Goal: Task Accomplishment & Management: Manage account settings

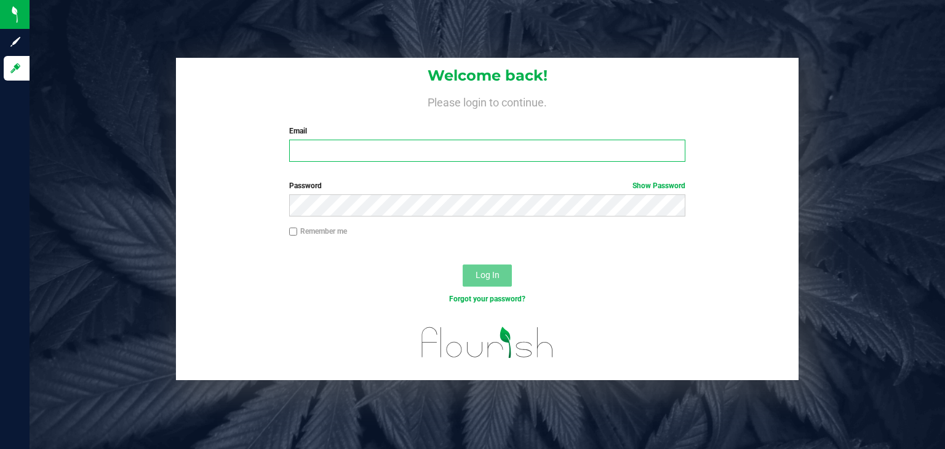
type input "[PERSON_NAME][EMAIL_ADDRESS][PERSON_NAME][DOMAIN_NAME]"
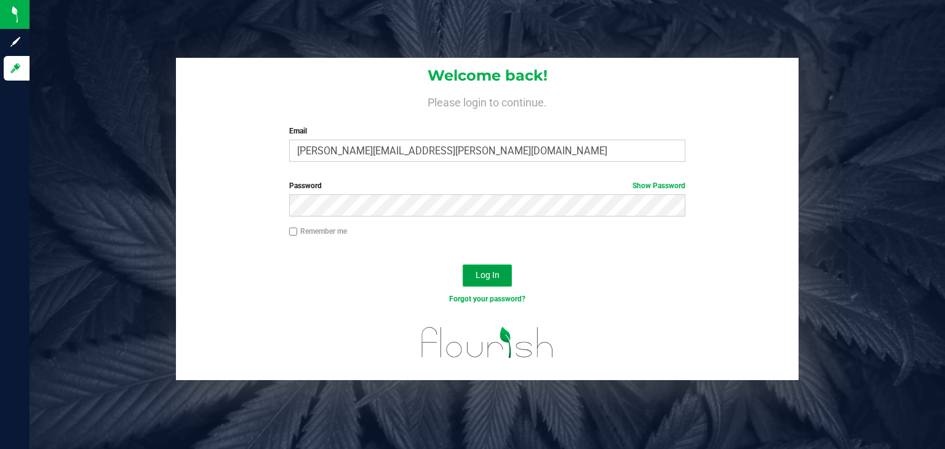
click at [492, 279] on span "Log In" at bounding box center [488, 275] width 24 height 10
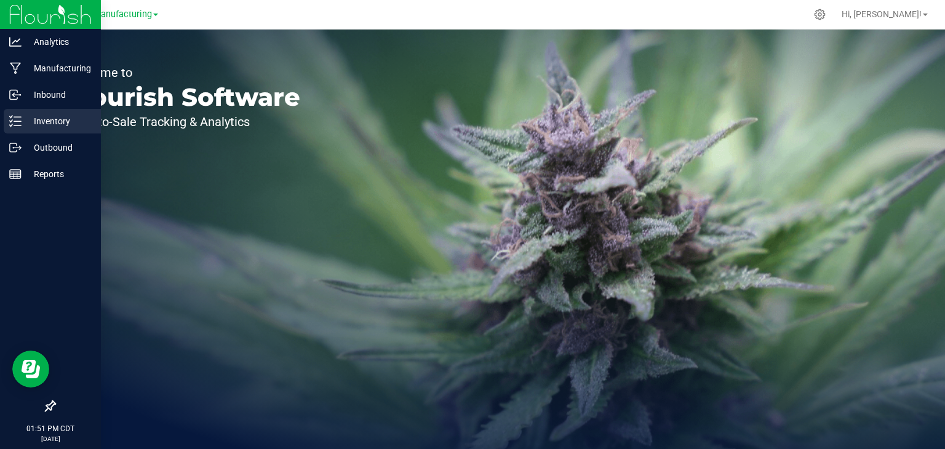
click at [22, 119] on p "Inventory" at bounding box center [59, 121] width 74 height 15
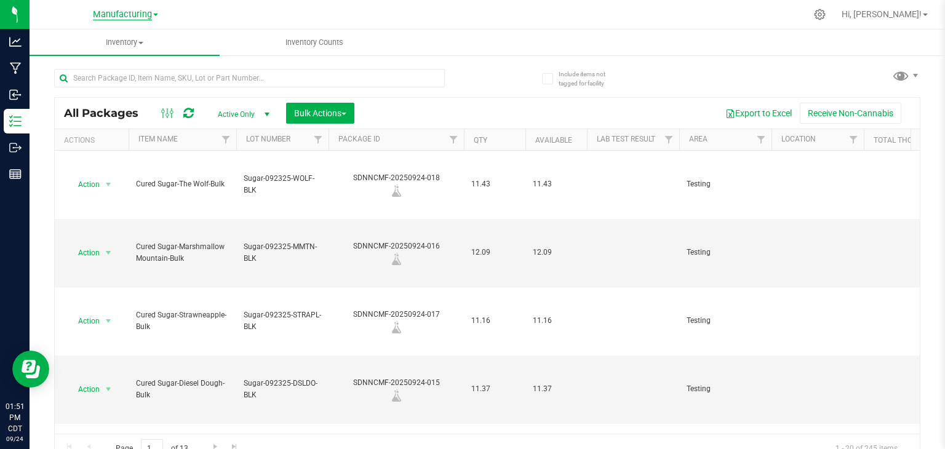
click at [141, 15] on span "Manufacturing" at bounding box center [122, 14] width 59 height 11
click at [265, 24] on div at bounding box center [513, 14] width 586 height 24
click at [140, 44] on span "Inventory" at bounding box center [125, 42] width 190 height 11
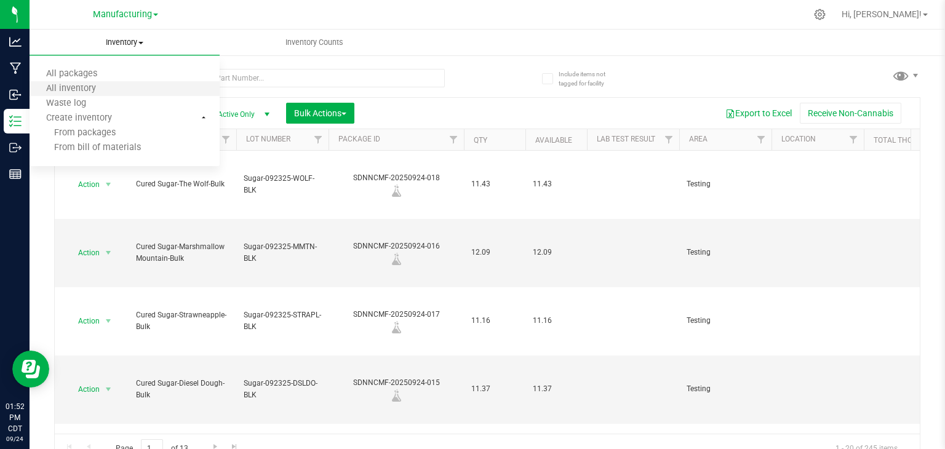
click at [130, 84] on li "All inventory" at bounding box center [125, 89] width 190 height 15
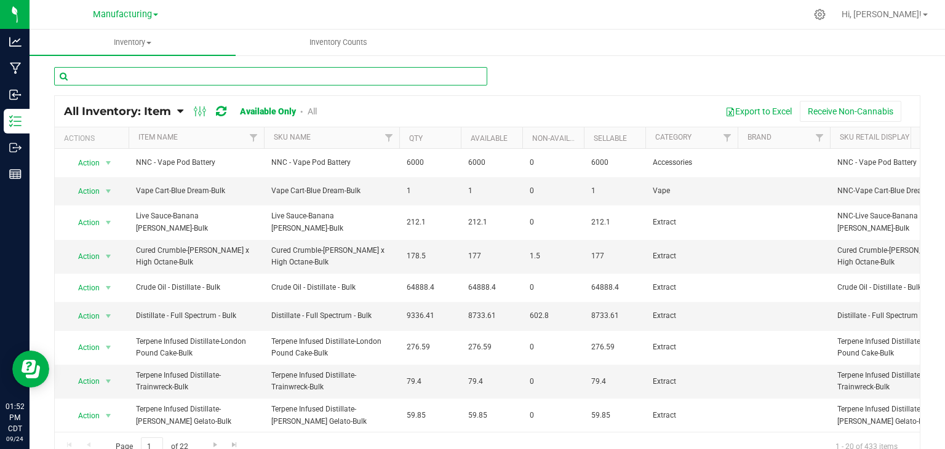
click at [132, 75] on input "text" at bounding box center [270, 76] width 433 height 18
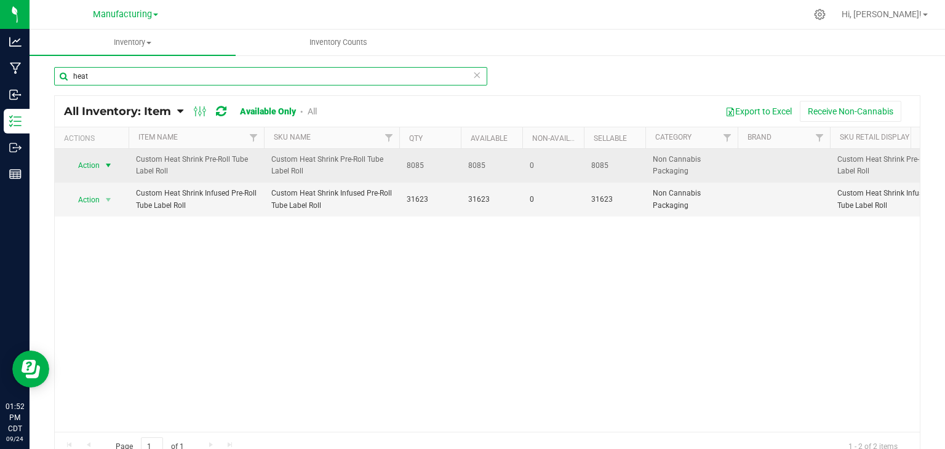
type input "heat"
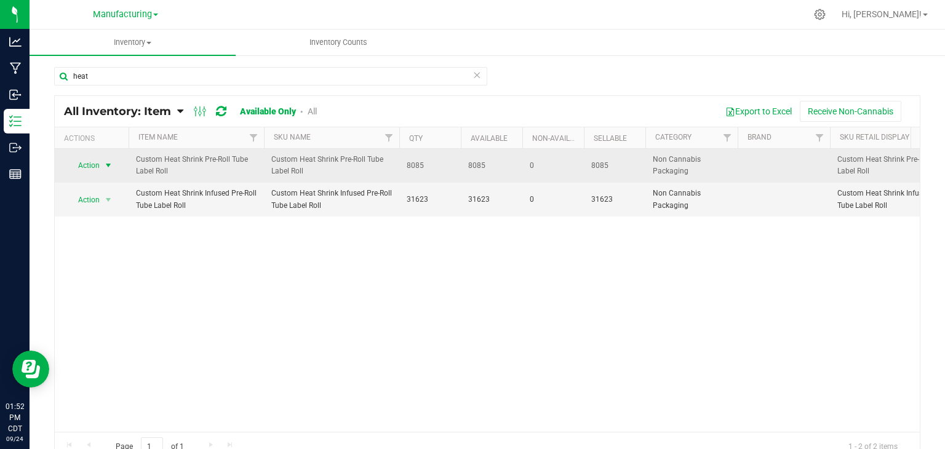
click at [108, 163] on span "select" at bounding box center [108, 166] width 10 height 10
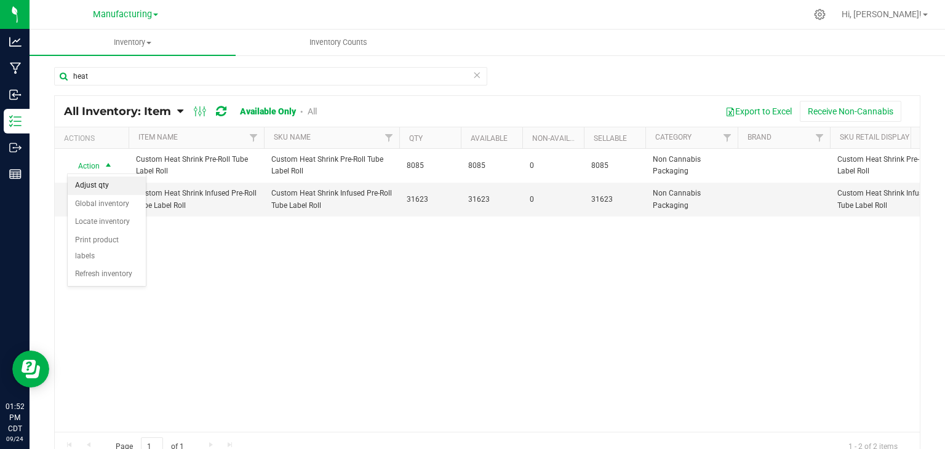
click at [116, 182] on li "Adjust qty" at bounding box center [107, 186] width 78 height 18
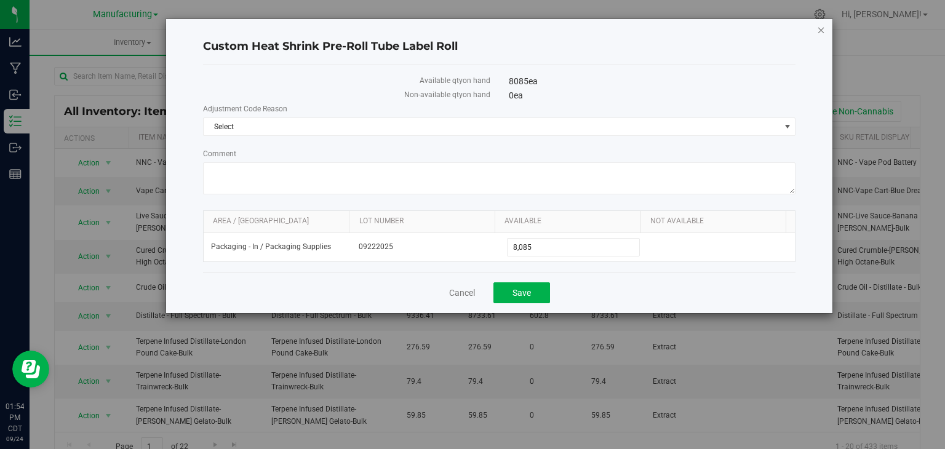
click at [822, 27] on icon "button" at bounding box center [821, 29] width 9 height 15
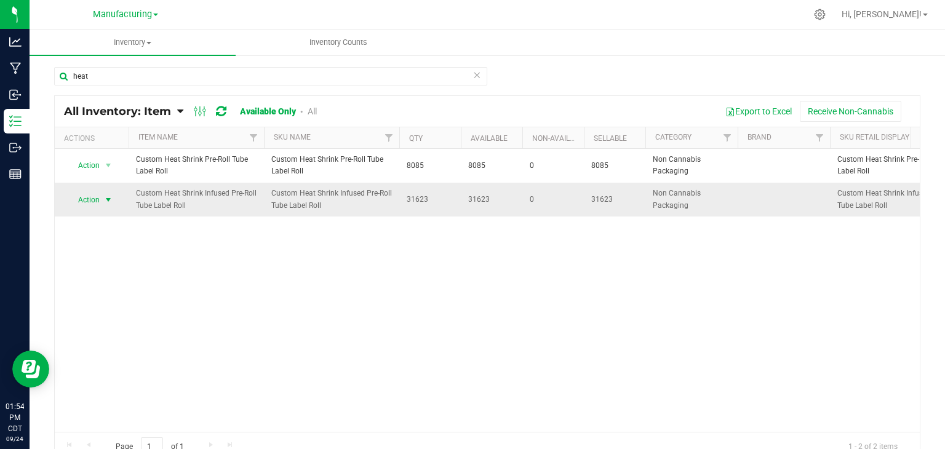
click at [107, 196] on span "select" at bounding box center [108, 200] width 10 height 10
click at [111, 218] on li "Adjust qty" at bounding box center [107, 219] width 78 height 18
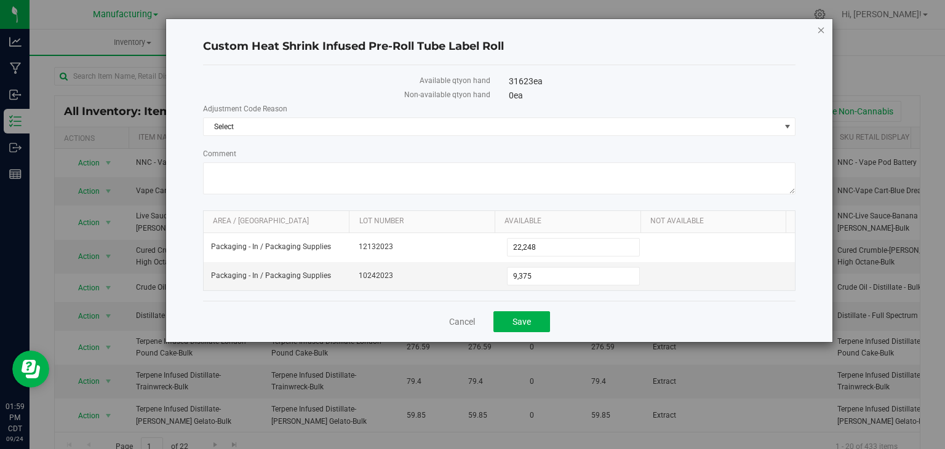
click at [824, 26] on icon "button" at bounding box center [821, 29] width 9 height 15
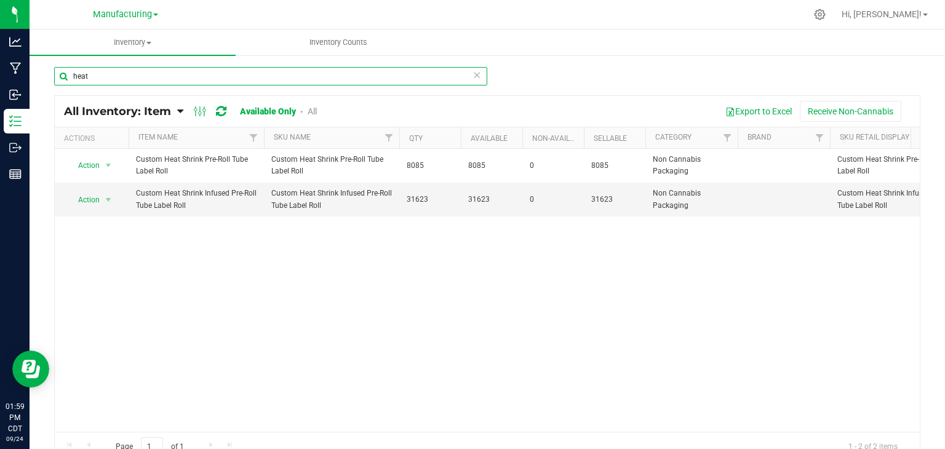
click at [112, 74] on input "heat" at bounding box center [270, 76] width 433 height 18
type input "h"
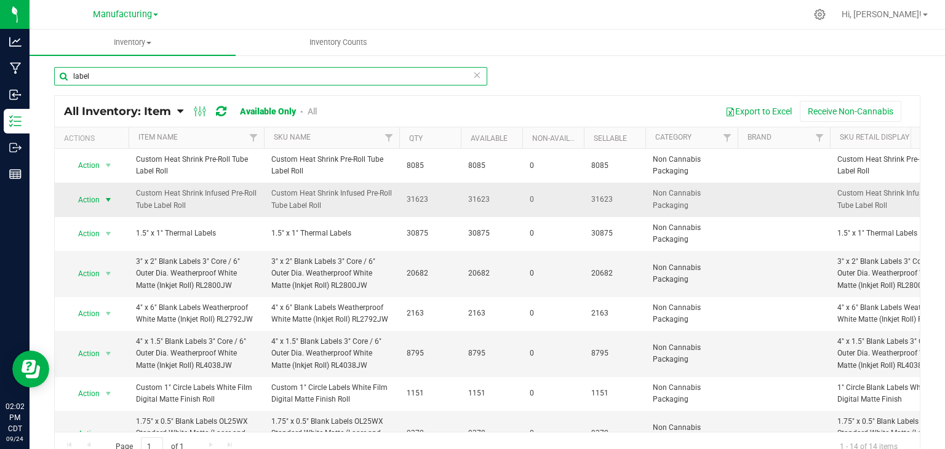
type input "label"
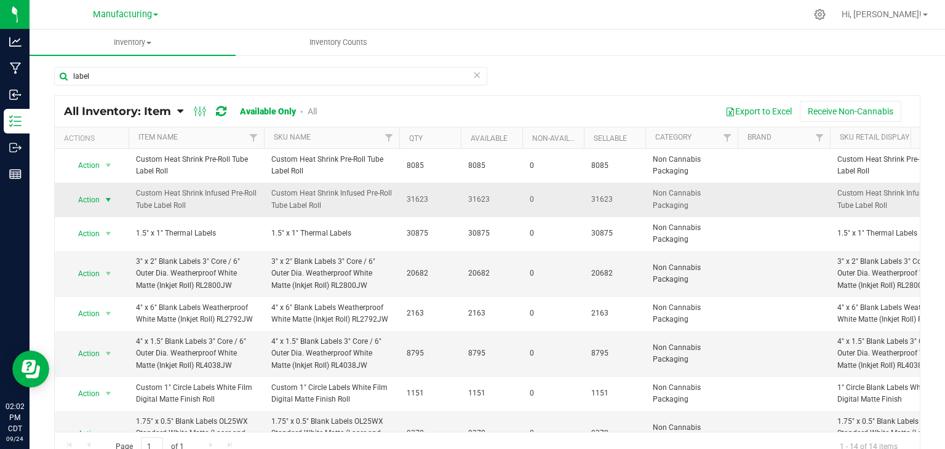
click at [107, 199] on span "select" at bounding box center [108, 200] width 10 height 10
click at [105, 217] on li "Adjust qty" at bounding box center [107, 219] width 78 height 18
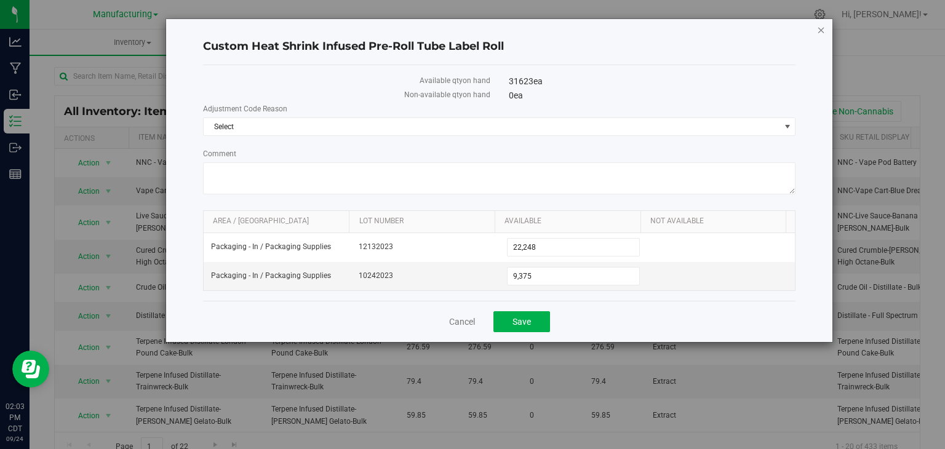
click at [821, 28] on icon "button" at bounding box center [821, 29] width 9 height 15
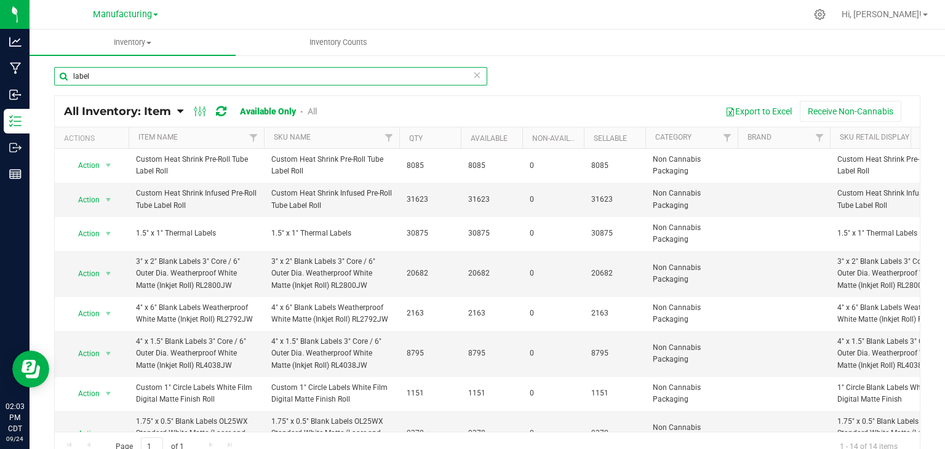
click at [98, 73] on input "label" at bounding box center [270, 76] width 433 height 18
type input "l"
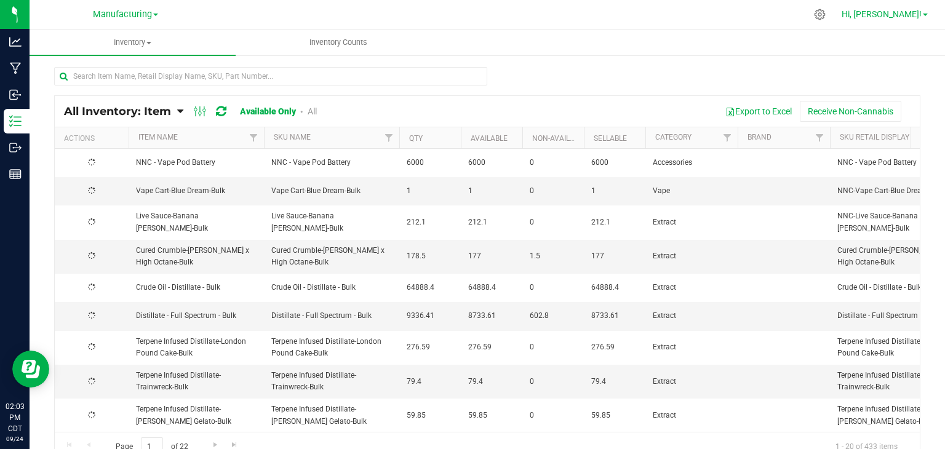
click at [913, 18] on span "Hi, [PERSON_NAME]!" at bounding box center [882, 14] width 80 height 10
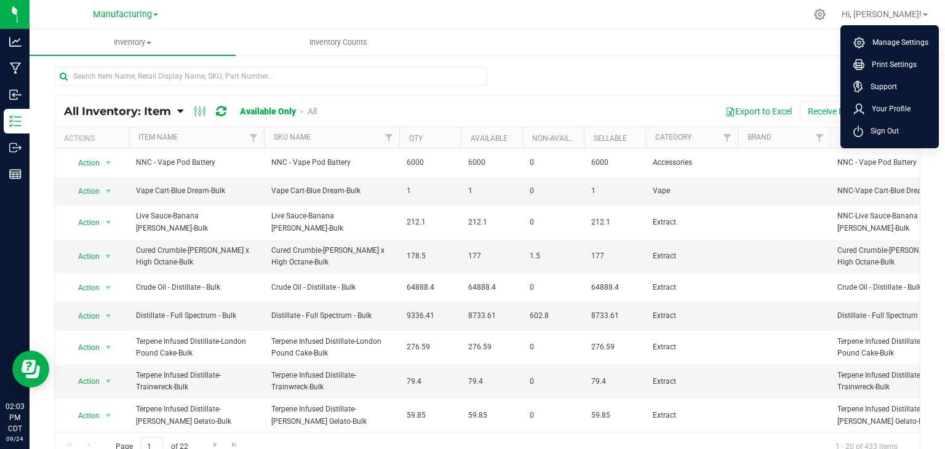
click at [904, 142] on ul "Manage Settings Print Settings Support Your Profile Sign Out" at bounding box center [889, 86] width 98 height 123
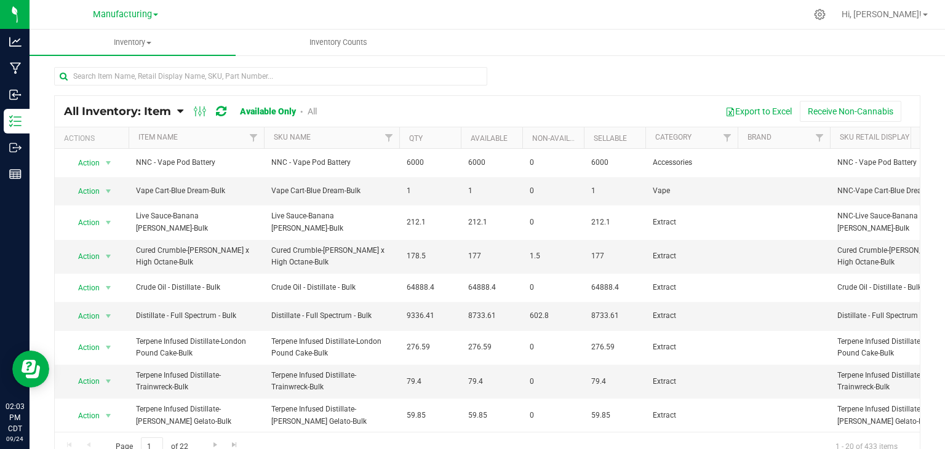
click at [904, 142] on div "Actions Item Name SKU Name Qty Available Non-Available Sellable Category Brand …" at bounding box center [487, 138] width 865 height 22
click at [920, 18] on span "Hi, [PERSON_NAME]!" at bounding box center [882, 14] width 80 height 10
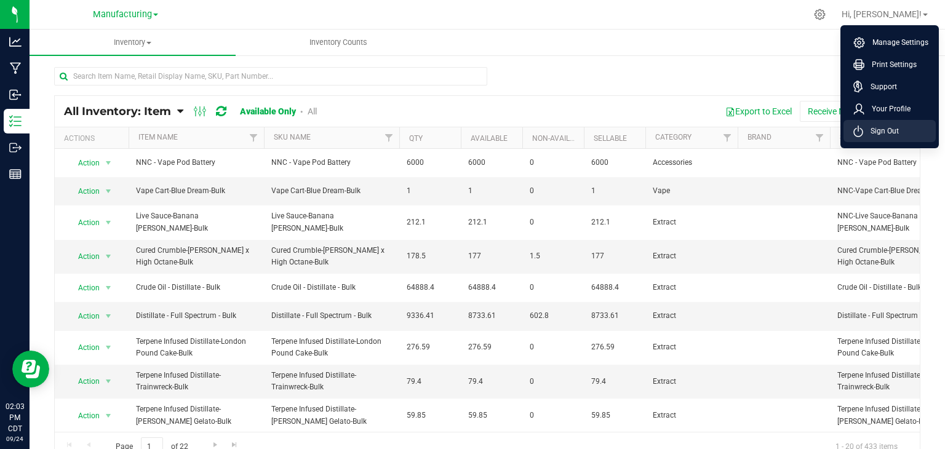
click at [920, 129] on li "Sign Out" at bounding box center [889, 131] width 92 height 22
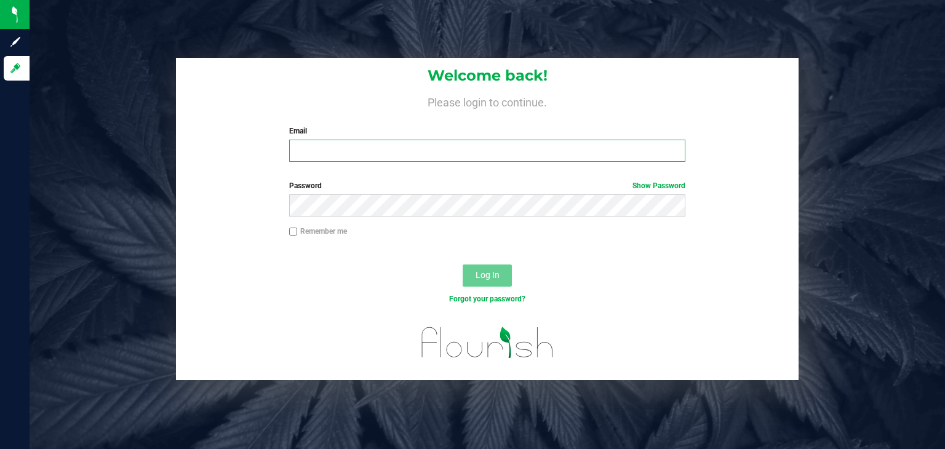
type input "[PERSON_NAME][EMAIL_ADDRESS][PERSON_NAME][DOMAIN_NAME]"
